Goal: Task Accomplishment & Management: Use online tool/utility

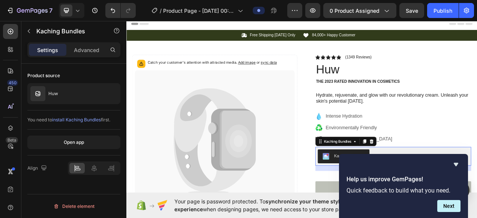
scroll to position [71, 0]
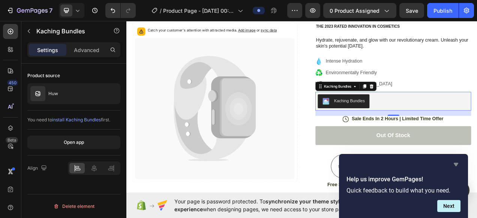
click at [457, 167] on icon "Hide survey" at bounding box center [456, 164] width 9 height 9
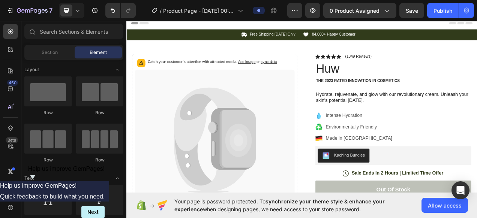
scroll to position [0, 0]
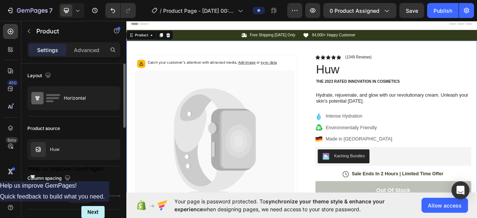
click at [100, 138] on div "Product source Huw" at bounding box center [73, 142] width 93 height 50
click at [81, 145] on div "Huw" at bounding box center [73, 149] width 93 height 21
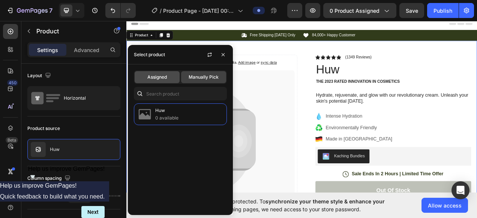
click at [162, 76] on span "Assigned" at bounding box center [157, 77] width 20 height 7
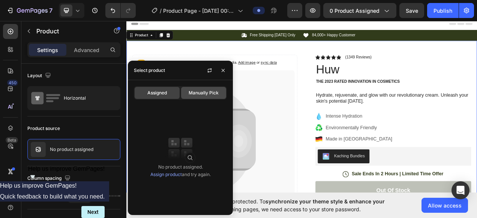
click at [206, 97] on div "Manually Pick" at bounding box center [203, 93] width 45 height 12
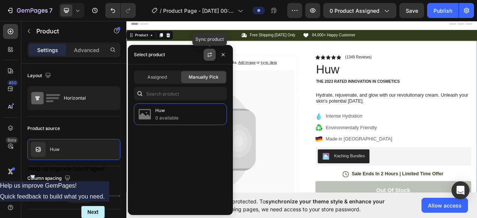
click at [212, 53] on icon "button" at bounding box center [210, 55] width 6 height 6
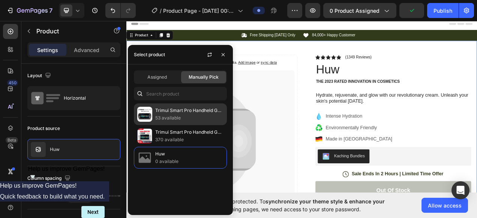
click at [172, 114] on p "53 available" at bounding box center [189, 118] width 68 height 8
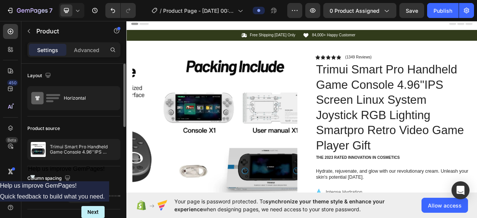
click at [102, 118] on div "Product source Trimui Smart Pro Handheld Game Console 4.96''IPS Screen Linux Sy…" at bounding box center [73, 142] width 93 height 50
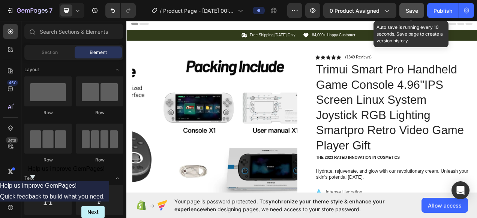
click at [408, 6] on button "Save" at bounding box center [412, 10] width 25 height 15
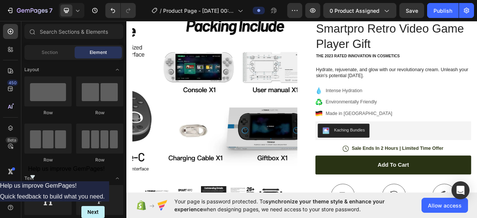
scroll to position [134, 0]
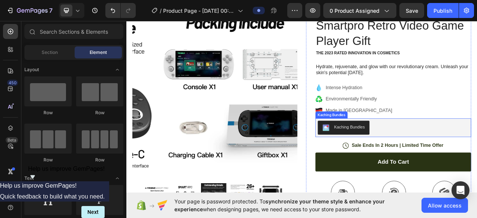
click at [412, 155] on div "Kaching Bundles" at bounding box center [412, 159] width 39 height 8
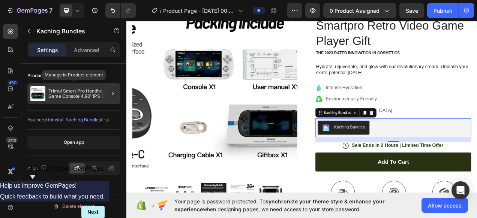
click at [71, 94] on p "Trimui Smart Pro Handheld Game Console 4.96''IPS Screen Linux System Joystick R…" at bounding box center [82, 94] width 69 height 11
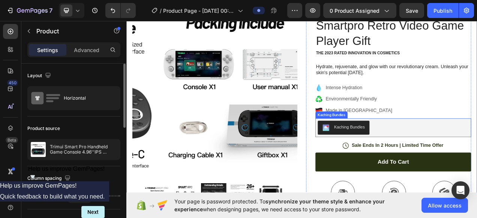
click at [414, 152] on button "Kaching Bundles" at bounding box center [405, 159] width 66 height 18
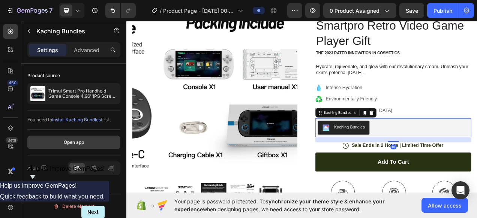
click at [78, 147] on button "Open app" at bounding box center [73, 143] width 93 height 14
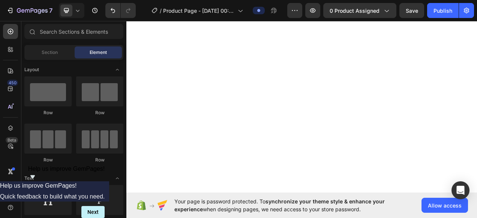
scroll to position [0, 0]
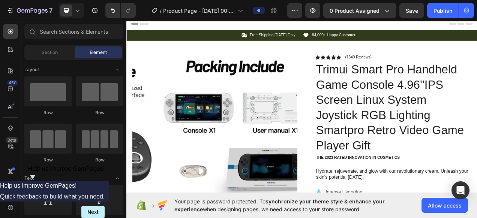
click at [295, 27] on div "Header" at bounding box center [351, 25] width 438 height 15
click at [146, 27] on span "Header" at bounding box center [149, 26] width 17 height 8
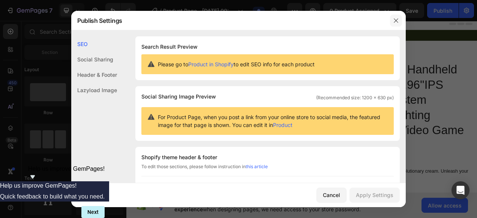
click at [395, 19] on icon "button" at bounding box center [396, 21] width 6 height 6
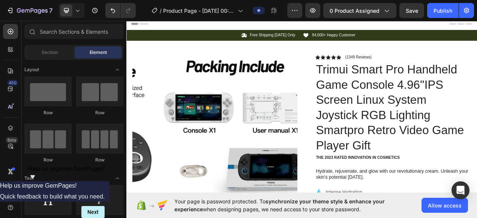
drag, startPoint x: 576, startPoint y: 44, endPoint x: 599, endPoint y: 20, distance: 33.5
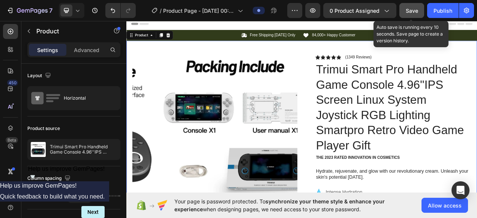
click at [410, 14] on div "Save" at bounding box center [412, 11] width 12 height 8
